Goal: Transaction & Acquisition: Book appointment/travel/reservation

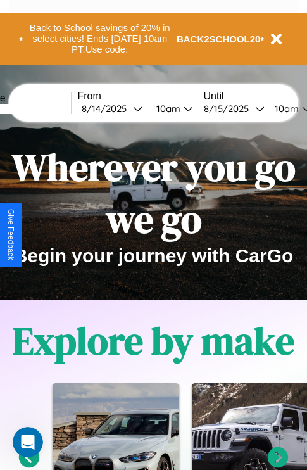
click at [99, 39] on button "Back to School savings of 20% in select cities! Ends [DATE] 10am PT. Use code:" at bounding box center [99, 38] width 153 height 39
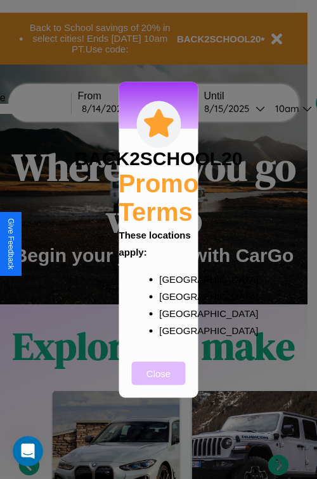
click at [158, 382] on button "Close" at bounding box center [159, 373] width 54 height 23
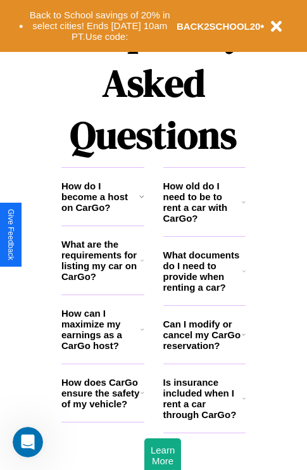
scroll to position [1535, 0]
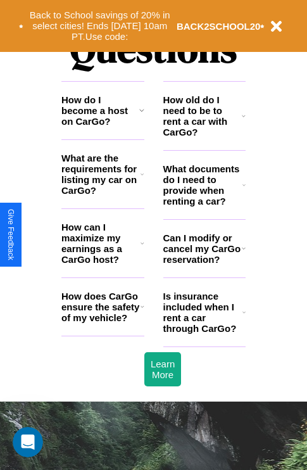
click at [103, 127] on h3 "How do I become a host on CarGo?" at bounding box center [100, 110] width 78 height 32
click at [141, 115] on icon at bounding box center [141, 110] width 5 height 10
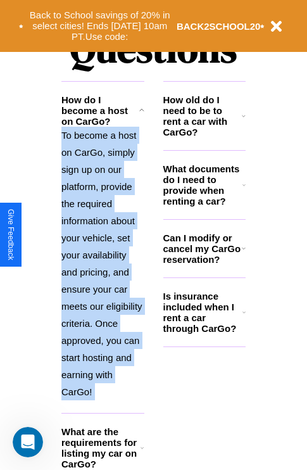
scroll to position [1671, 0]
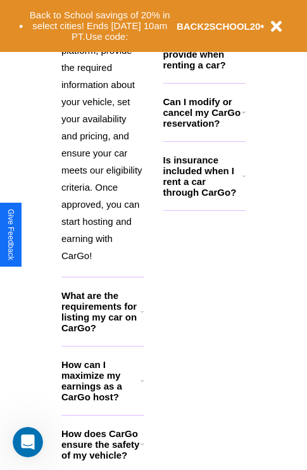
click at [142, 449] on icon at bounding box center [143, 444] width 4 height 10
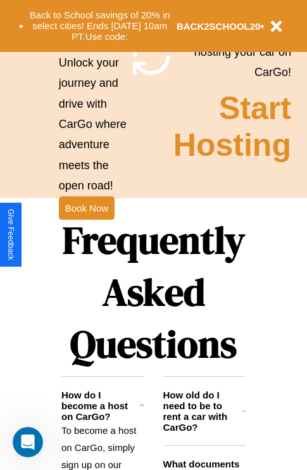
scroll to position [1233, 0]
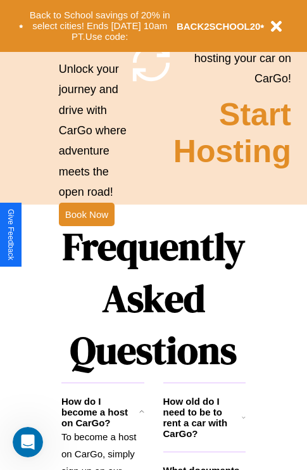
click at [86, 235] on h1 "Frequently Asked Questions" at bounding box center [153, 298] width 184 height 168
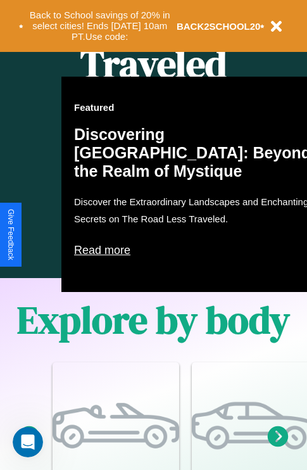
scroll to position [814, 0]
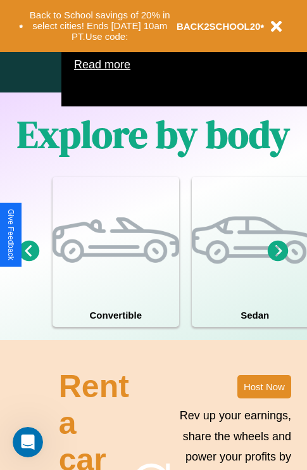
type input "******"
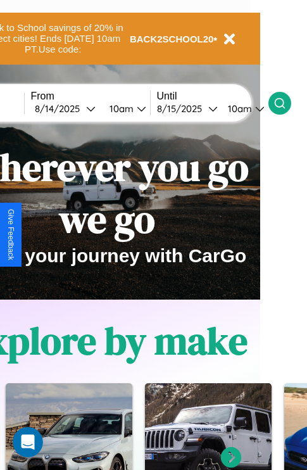
click at [286, 103] on icon at bounding box center [280, 103] width 13 height 13
